Goal: Browse casually: Explore the website without a specific task or goal

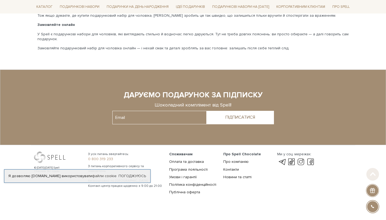
scroll to position [884, 0]
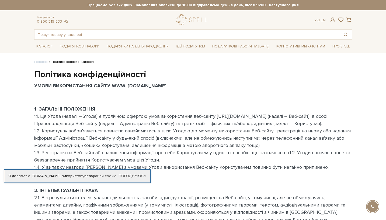
scroll to position [994, 0]
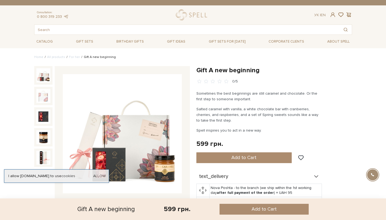
scroll to position [389, 0]
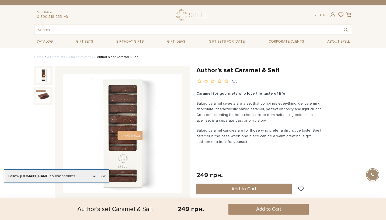
scroll to position [674, 0]
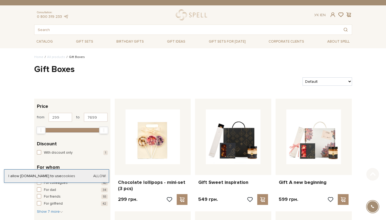
scroll to position [1053, 0]
